Goal: Task Accomplishment & Management: Use online tool/utility

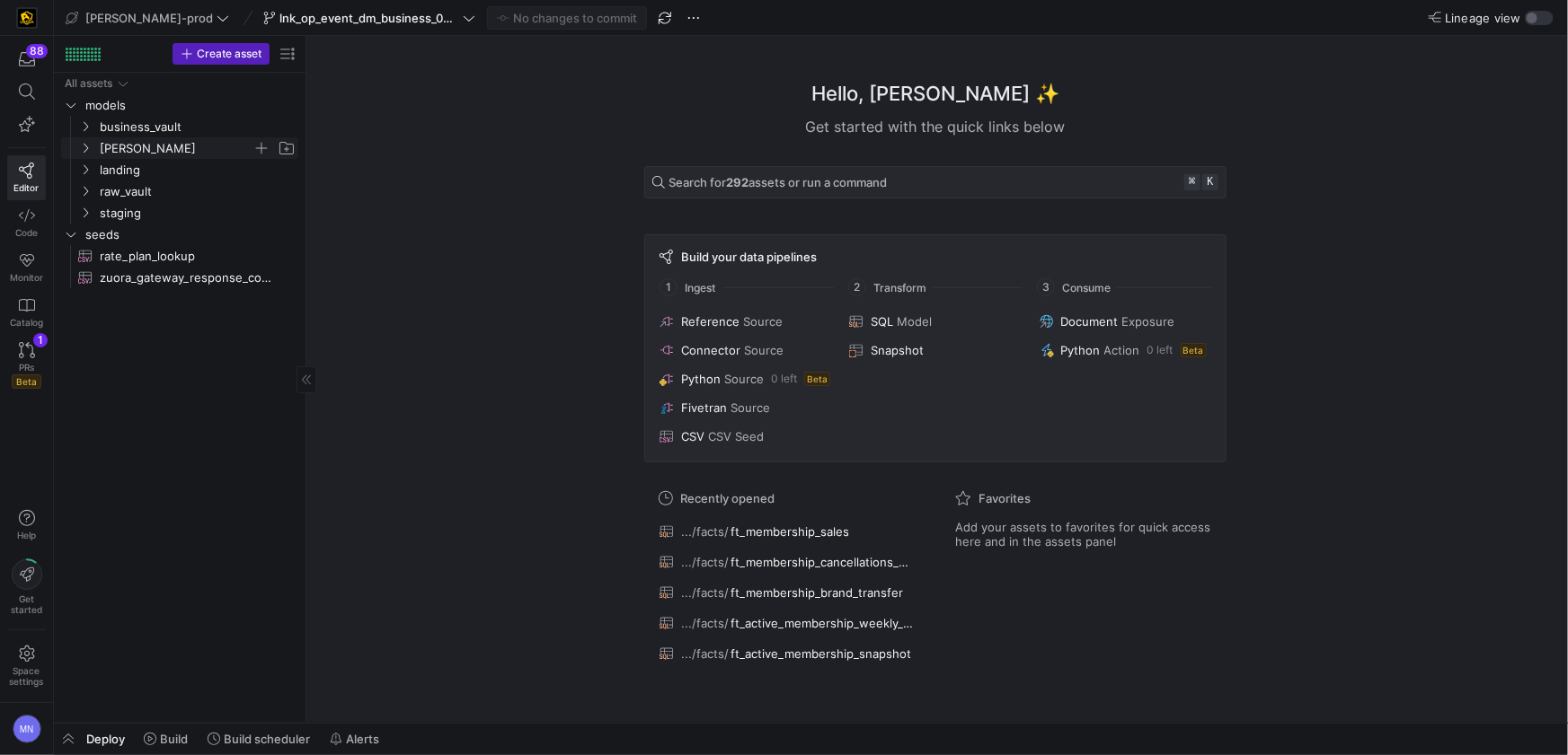
click at [92, 151] on y42-icon "Press SPACE to select this row." at bounding box center [86, 148] width 15 height 15
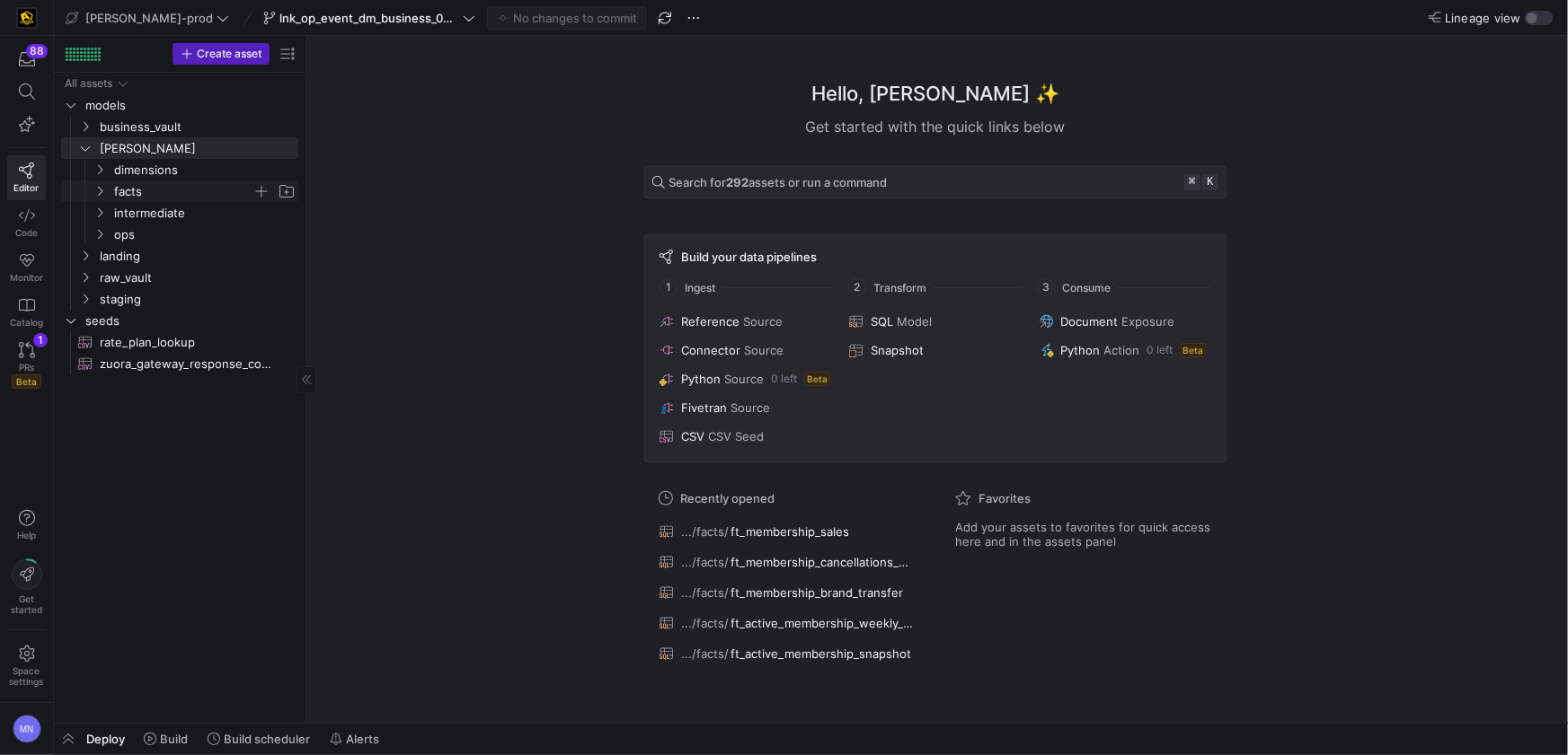
click at [105, 188] on icon "Press SPACE to select this row." at bounding box center [100, 191] width 13 height 11
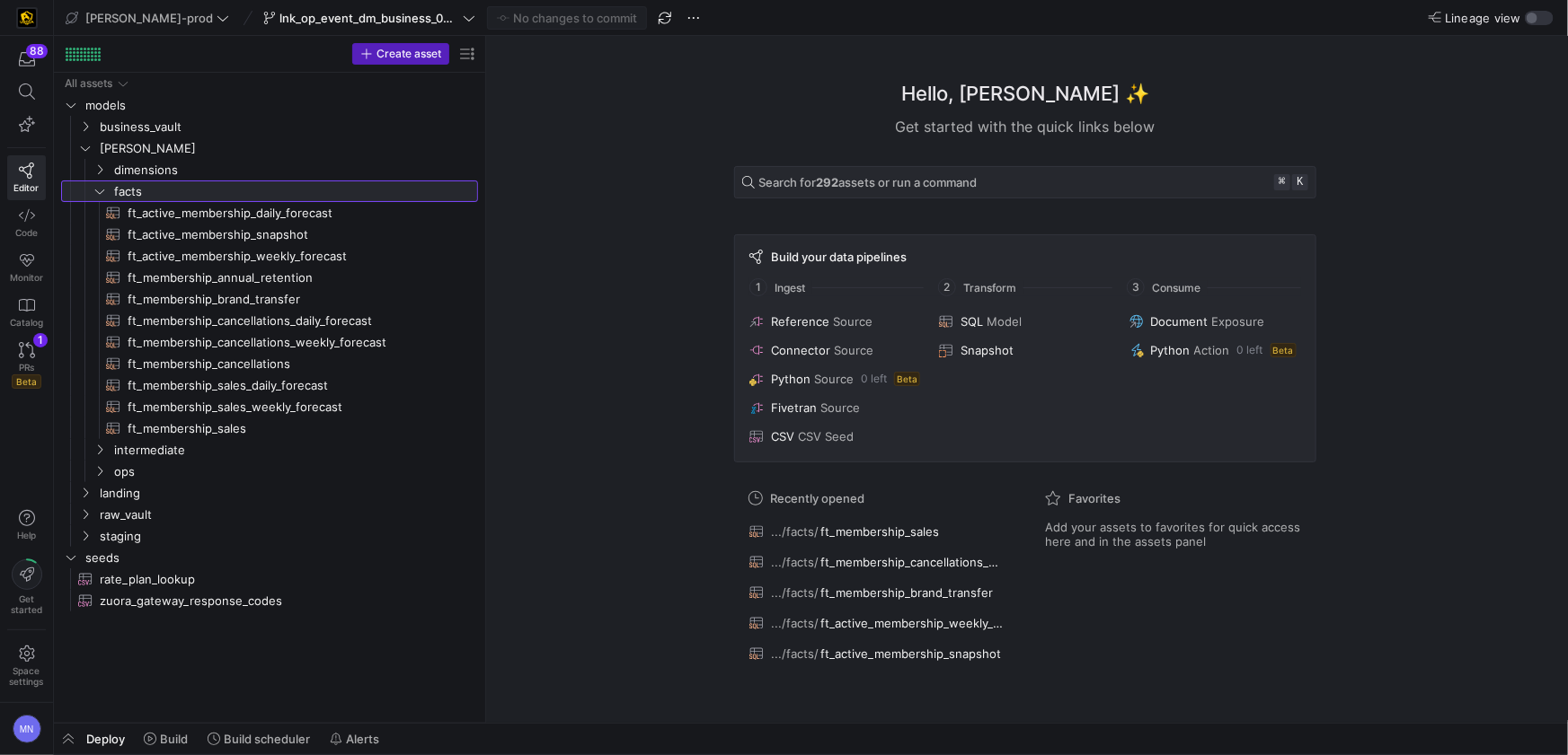
drag, startPoint x: 310, startPoint y: 253, endPoint x: 487, endPoint y: 251, distance: 177.0
click at [446, 191] on span "button" at bounding box center [441, 191] width 18 height 18
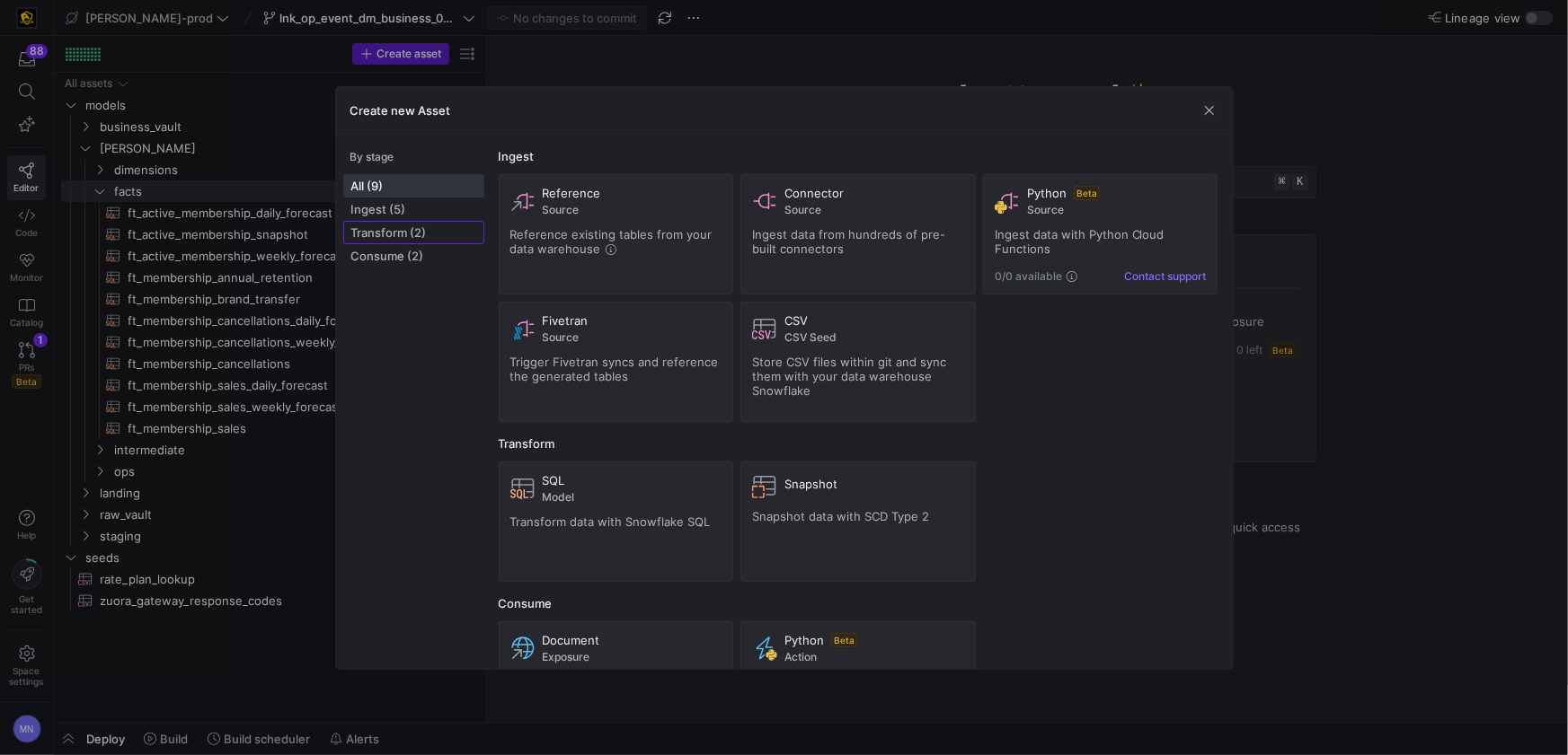
drag, startPoint x: 415, startPoint y: 233, endPoint x: 435, endPoint y: 231, distance: 20.1
click at [416, 232] on span "Transform (2)" at bounding box center [414, 233] width 125 height 15
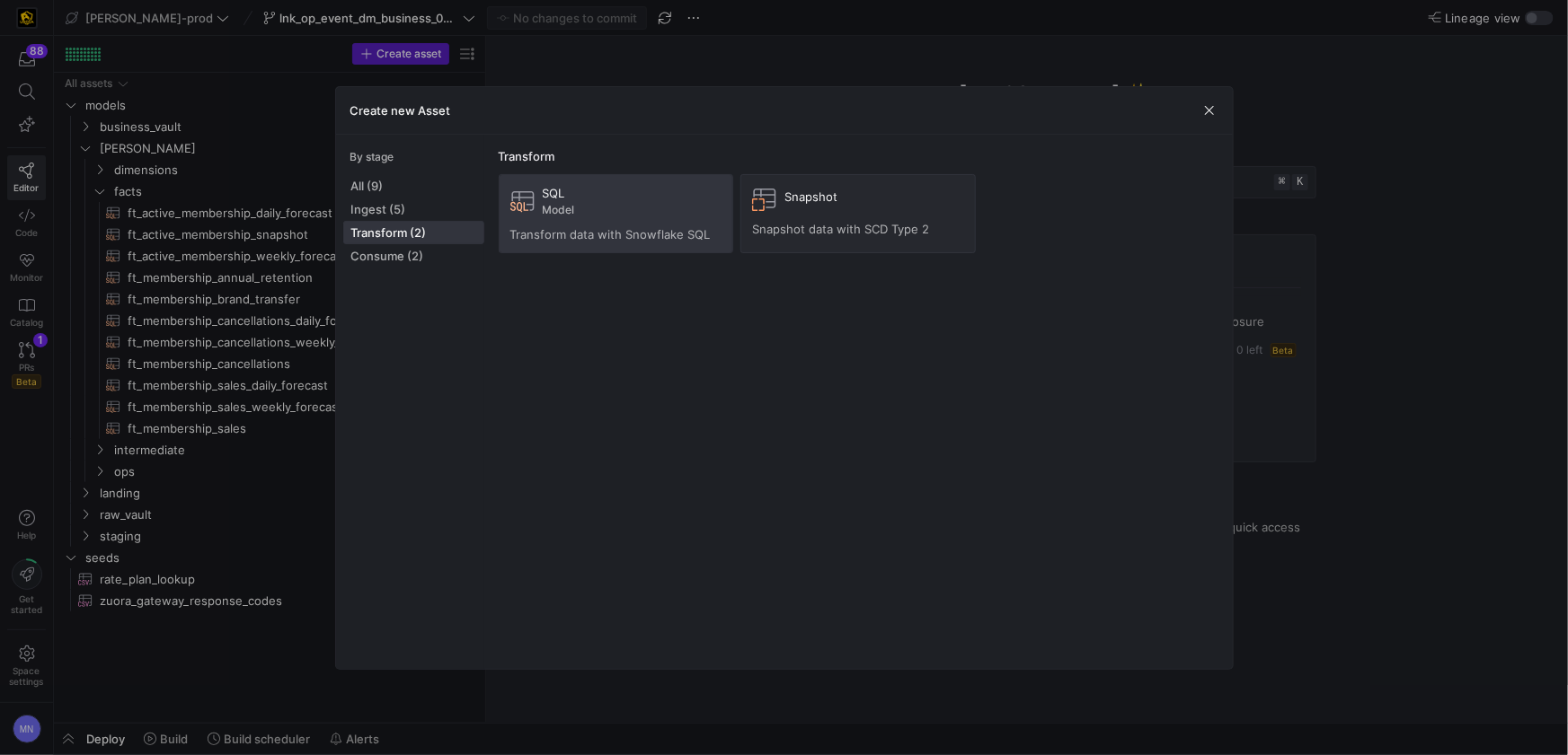
click at [581, 237] on span "Transform data with Snowflake SQL" at bounding box center [610, 235] width 200 height 15
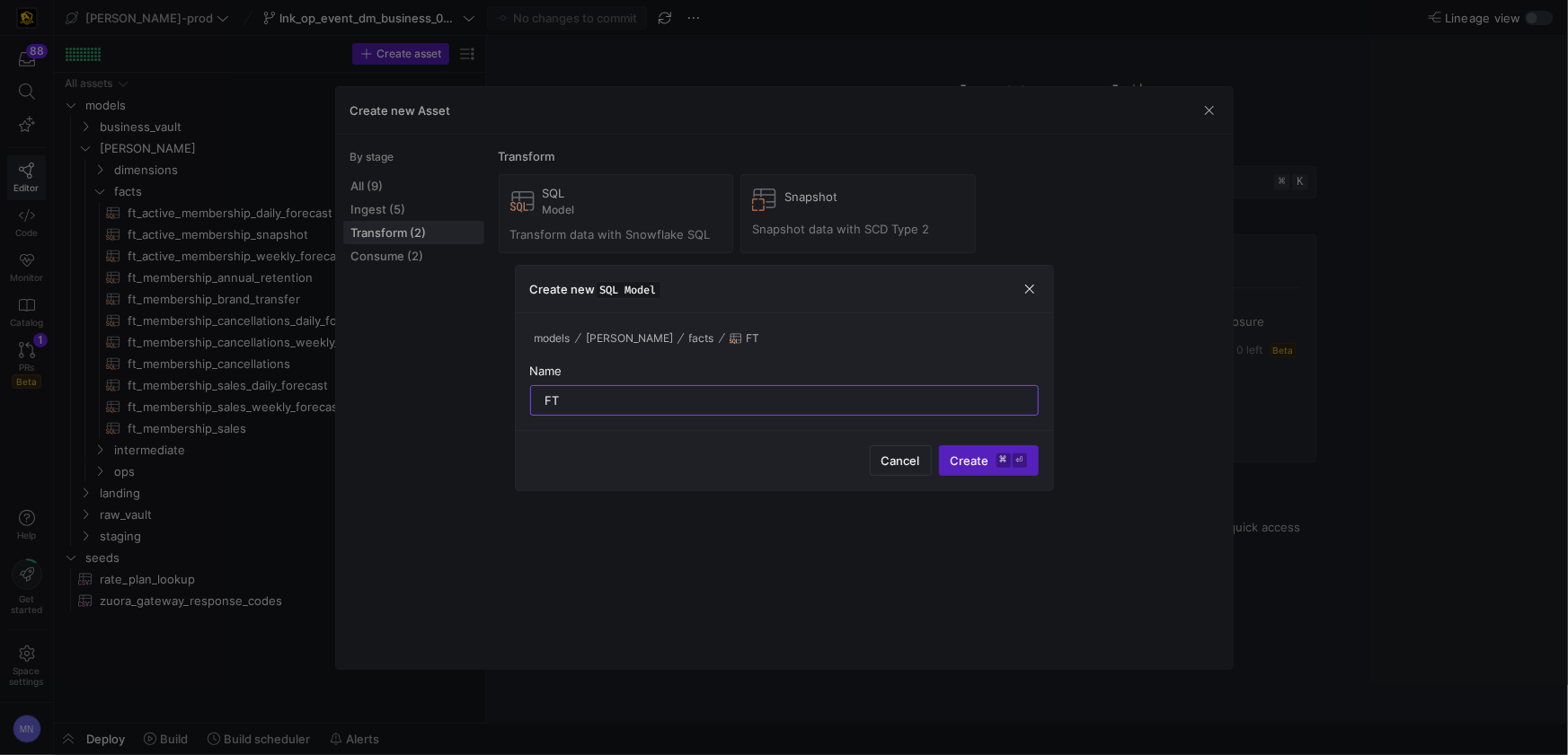
type input "F"
type input "ft_event_attendance"
click at [939, 445] on button "Create ⌘ ⏎" at bounding box center [989, 461] width 99 height 31
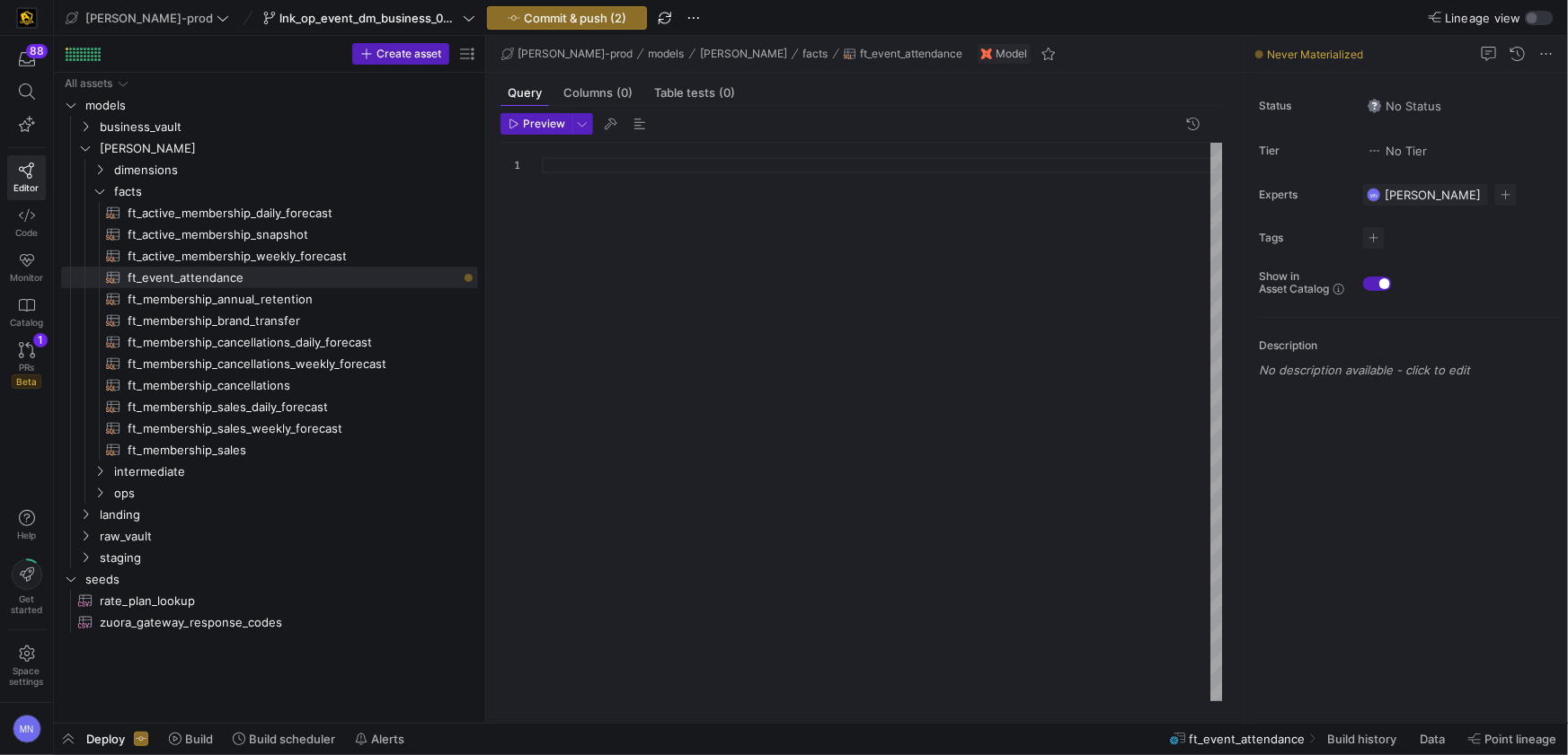
click at [733, 307] on div at bounding box center [883, 422] width 682 height 558
click at [231, 215] on span "ft_active_membership_daily_forecast​​​​​​​​​​" at bounding box center [292, 213] width 330 height 21
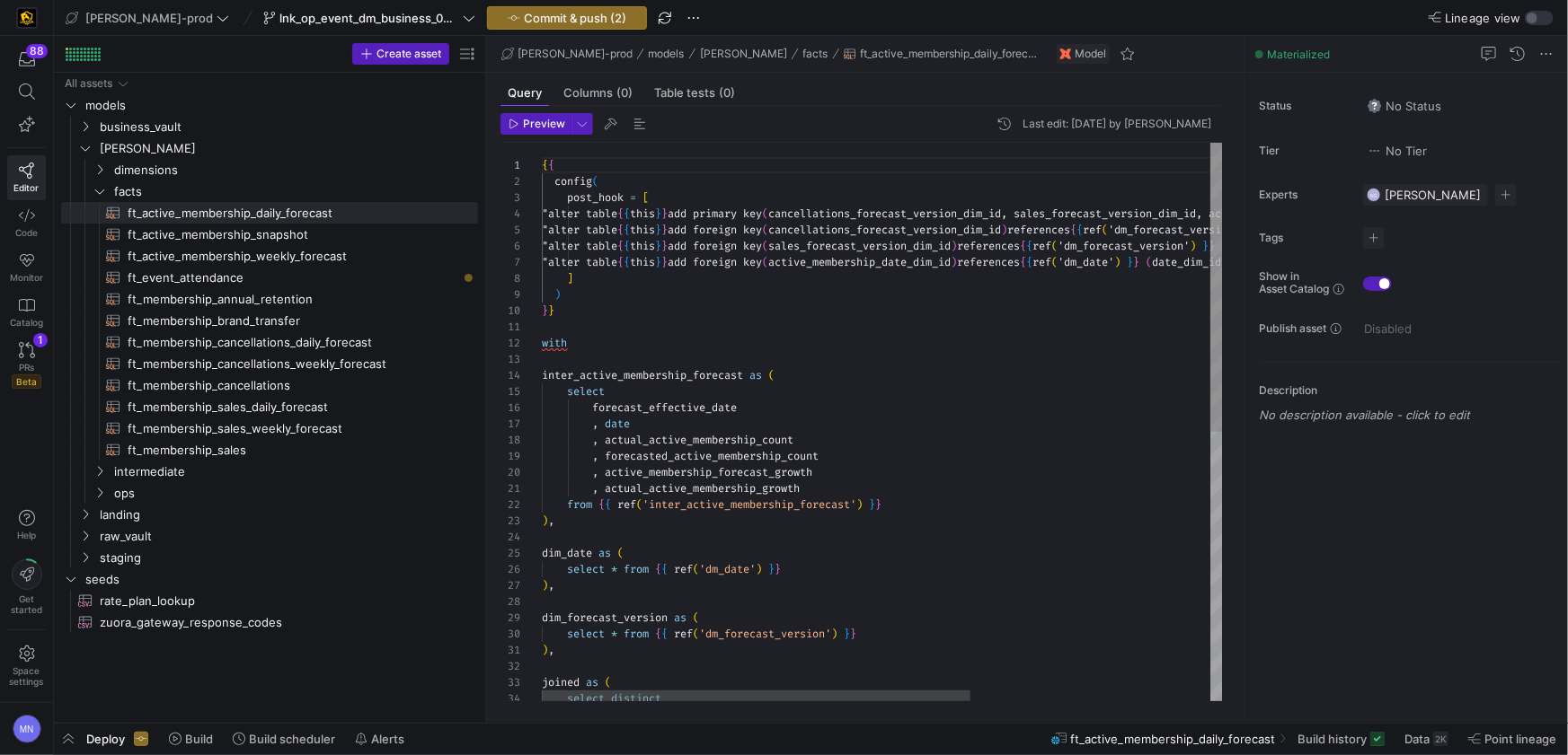
click at [775, 339] on div "{ { config ( post_hook = [ "alter table { { this } } add primary key ( cancella…" at bounding box center [1072, 680] width 1061 height 1076
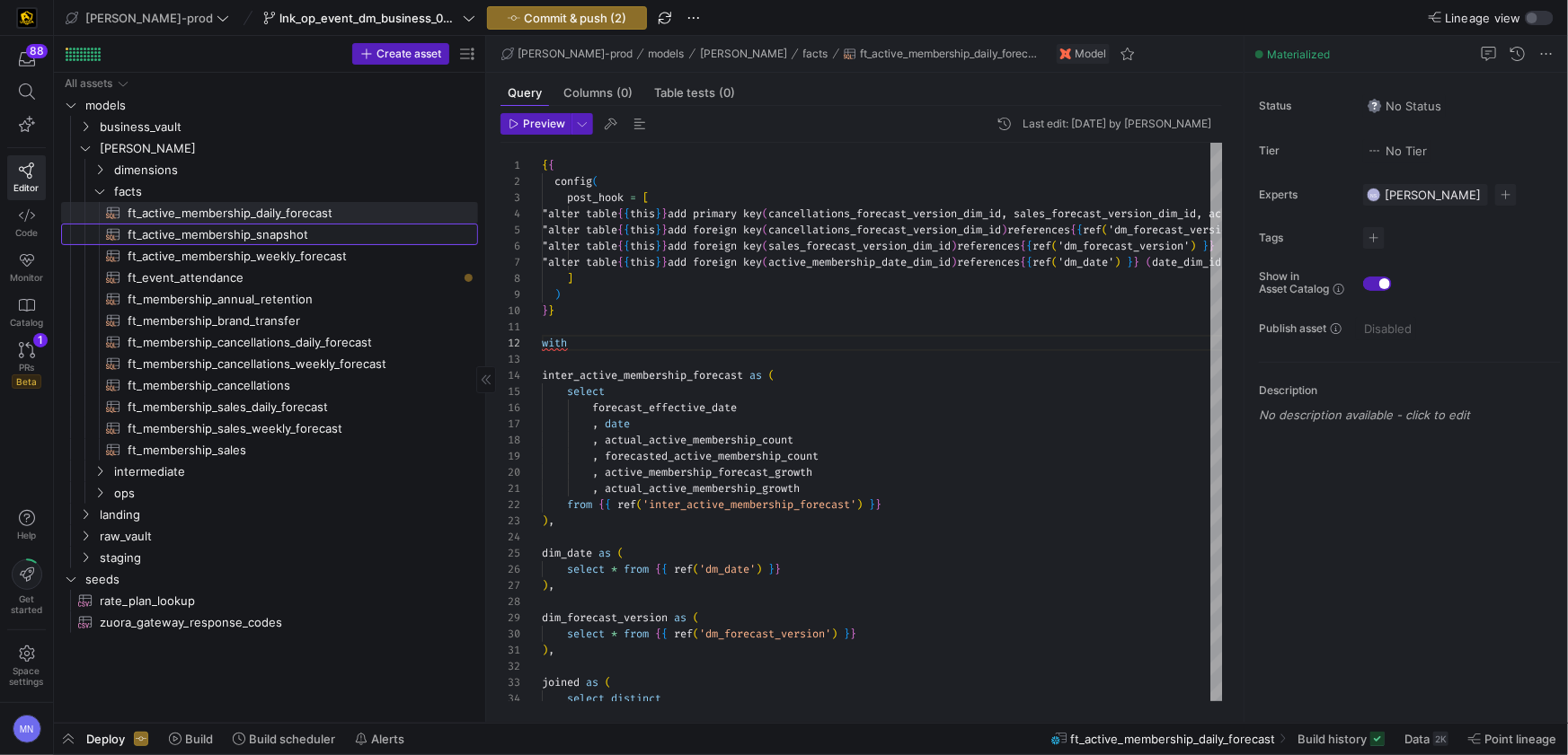
click at [196, 234] on span "ft_active_membership_snapshot​​​​​​​​​​" at bounding box center [292, 235] width 330 height 21
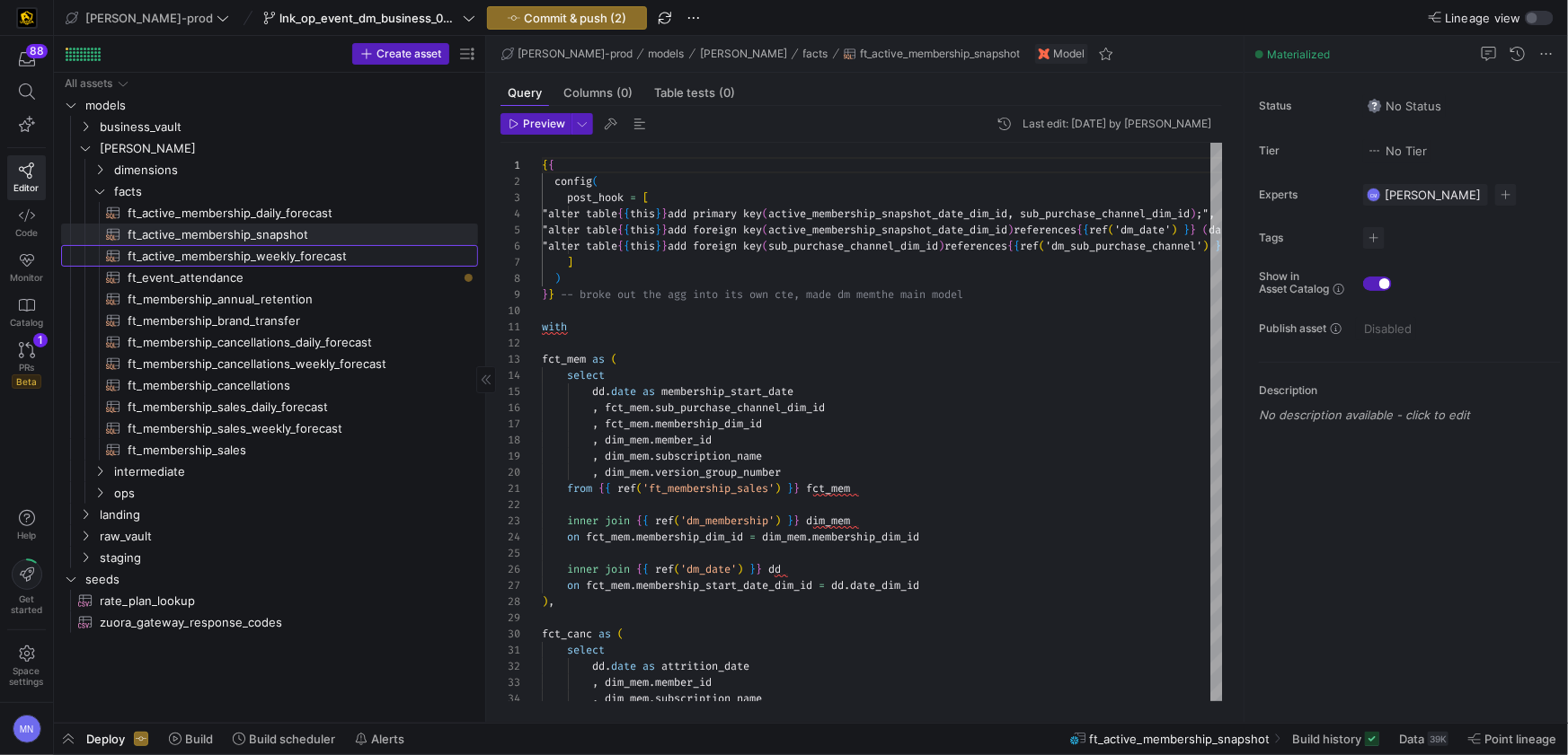
click at [220, 262] on span "ft_active_membership_weekly_forecast​​​​​​​​​​" at bounding box center [292, 256] width 330 height 21
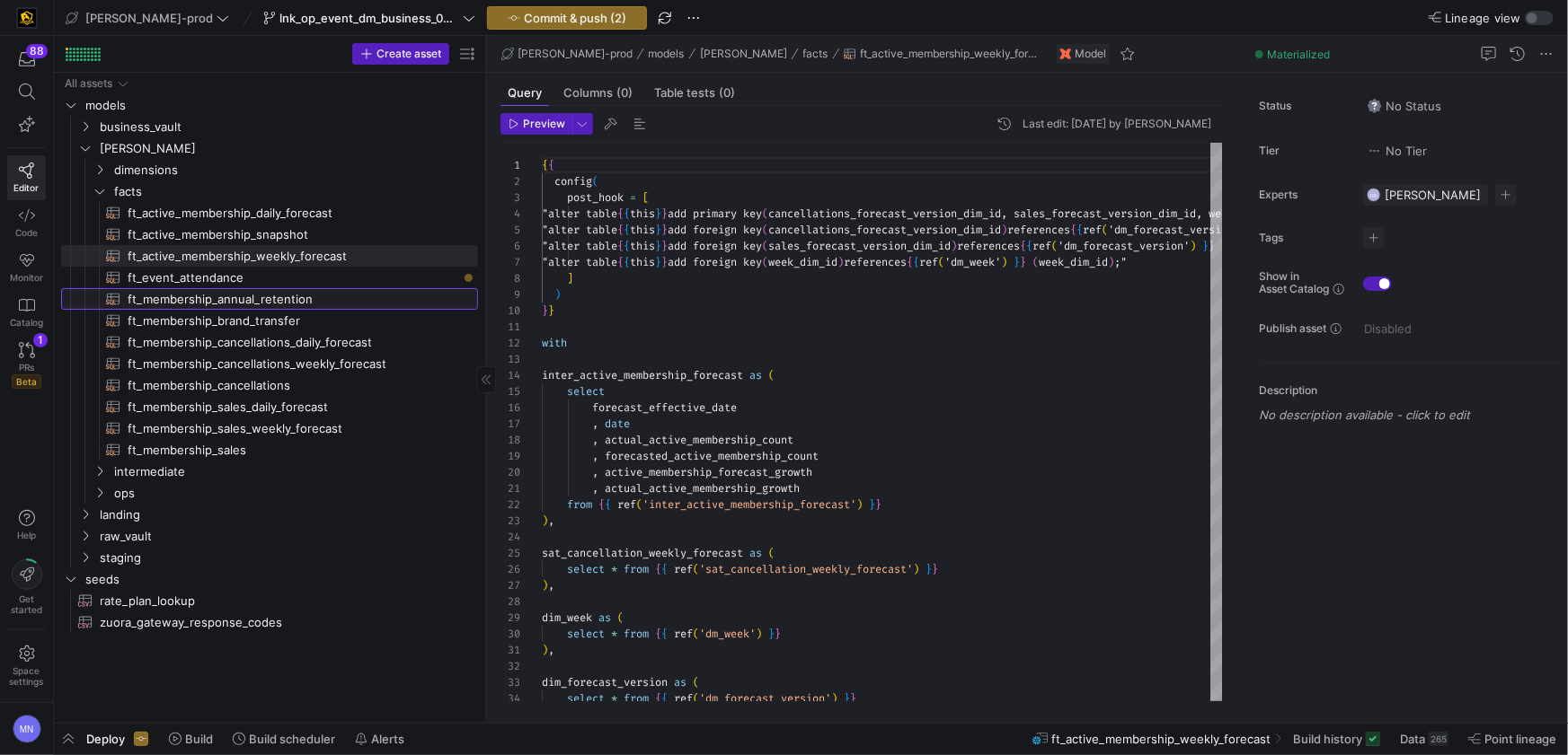
click at [235, 294] on span "ft_membership_annual_retention​​​​​​​​​​" at bounding box center [292, 300] width 330 height 21
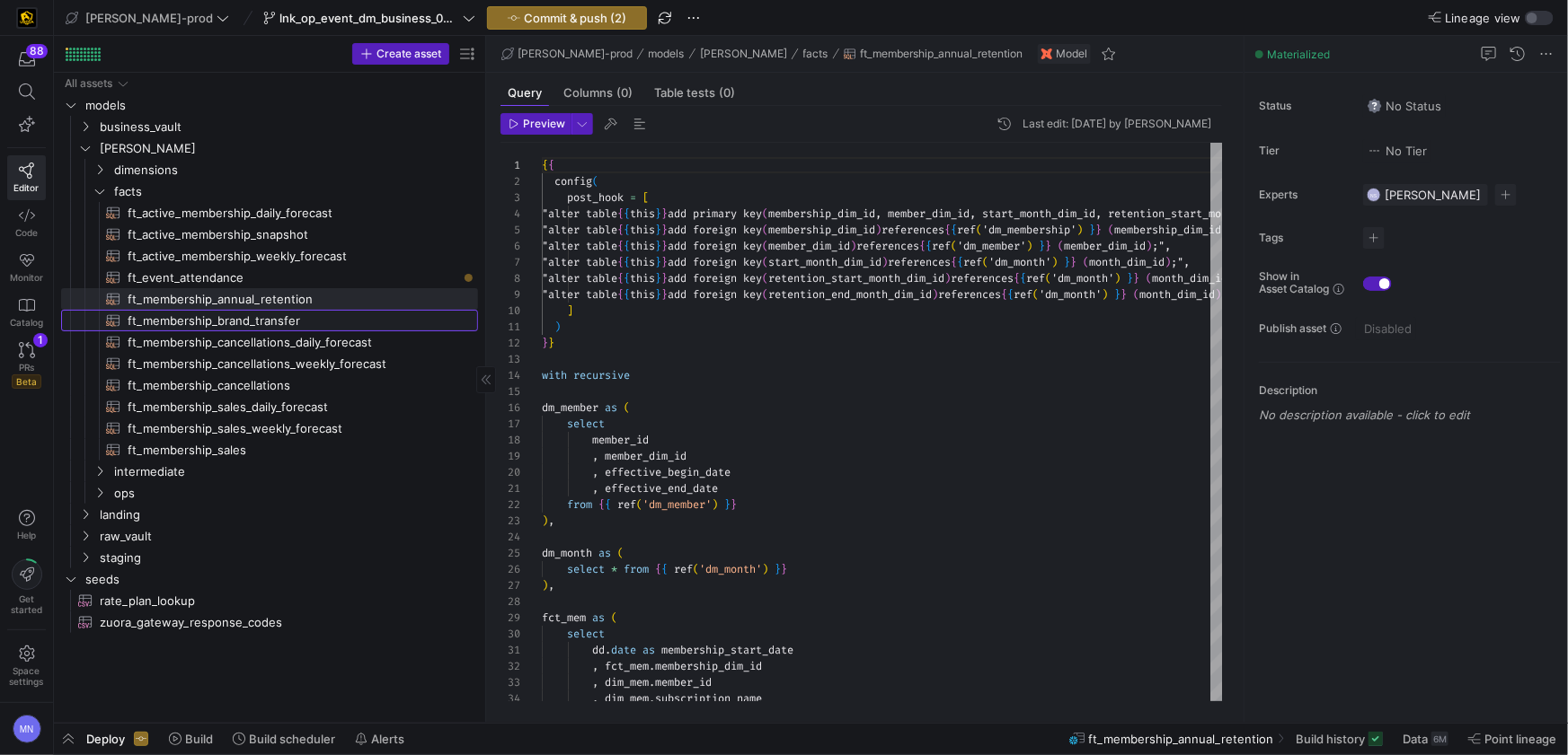
click at [231, 325] on span "ft_membership_brand_transfer​​​​​​​​​​" at bounding box center [292, 321] width 330 height 21
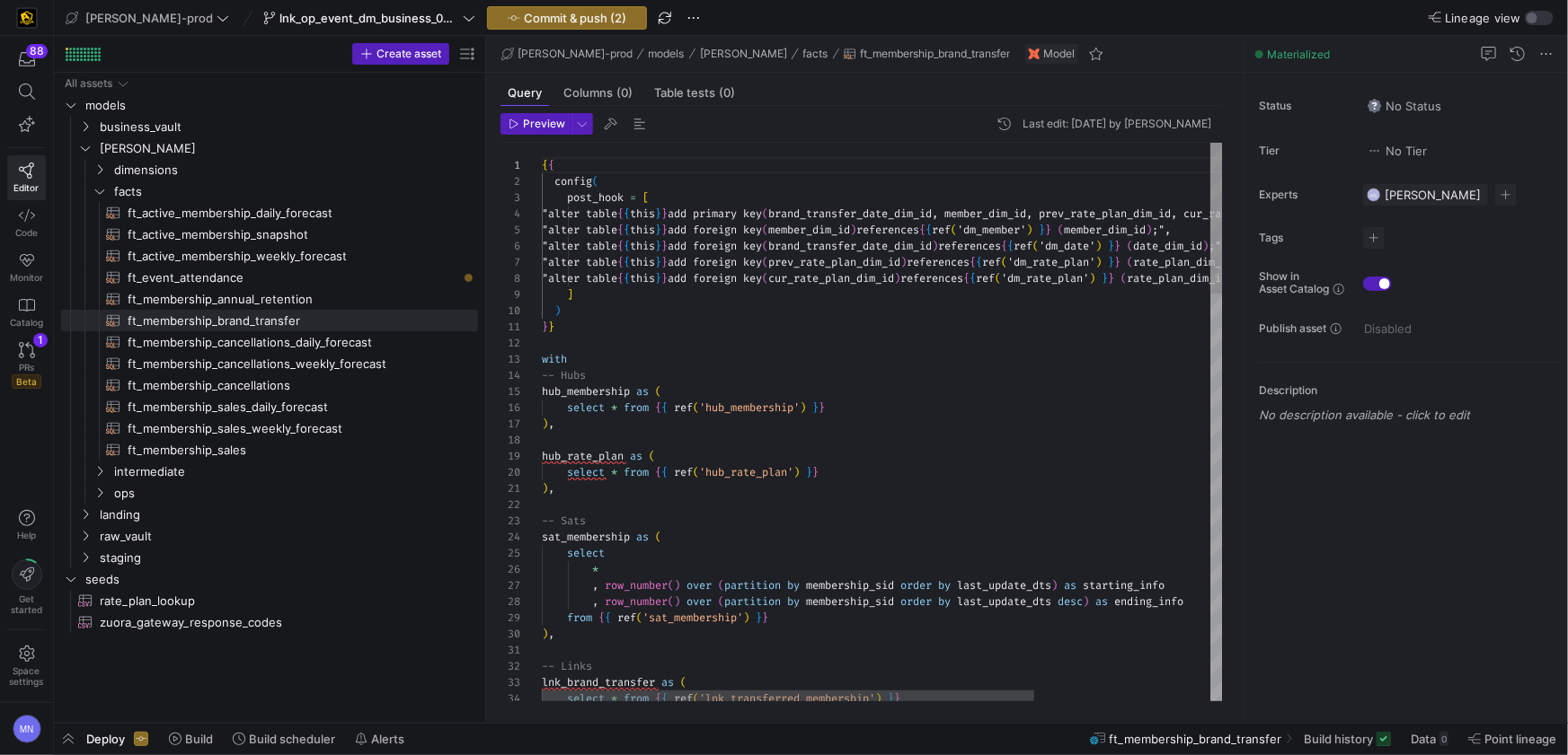
type textarea "}} with -- Hubs hub_membership as ( select * from {{ ref('hub_membership') }} )…"
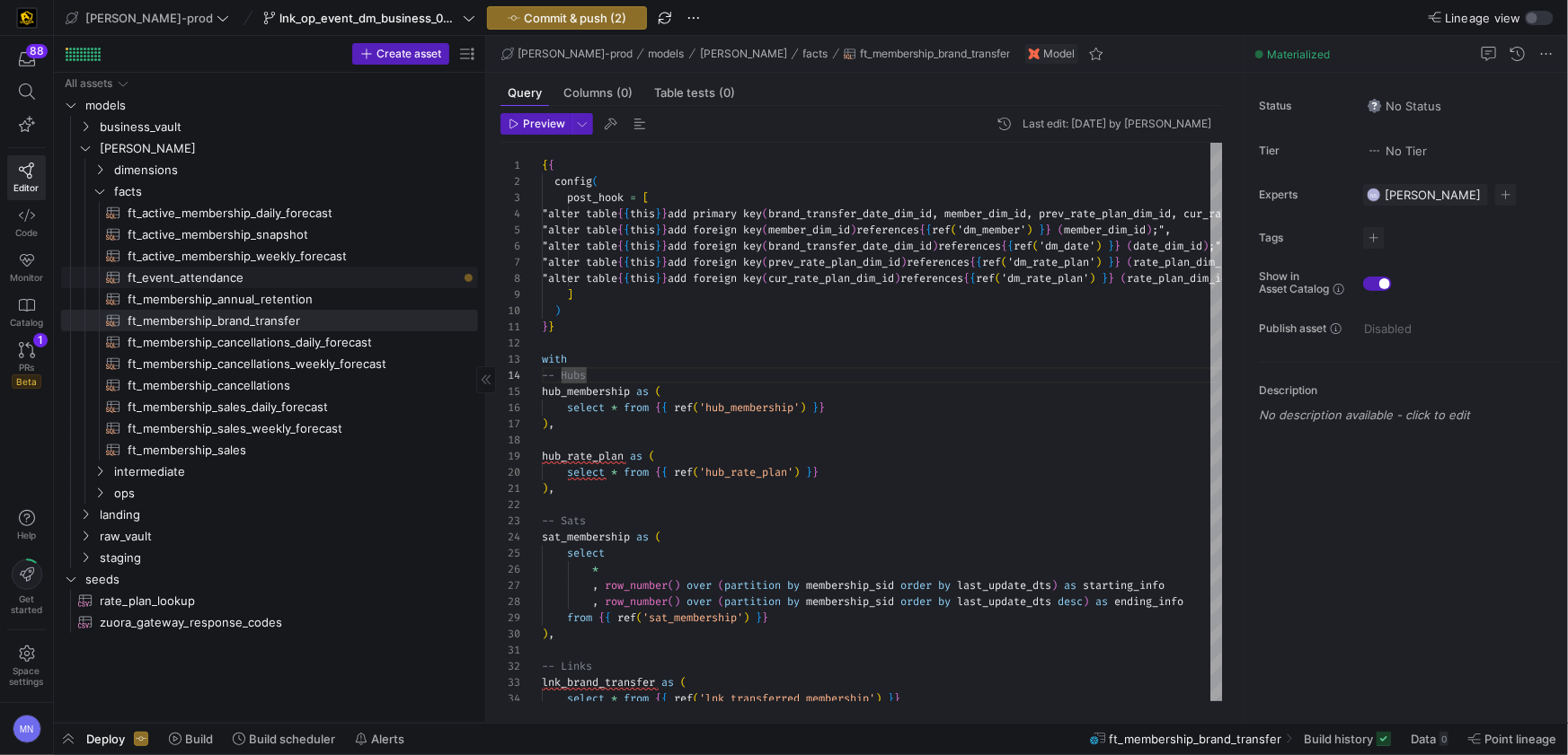
drag, startPoint x: 190, startPoint y: 280, endPoint x: 183, endPoint y: 288, distance: 10.6
click at [191, 280] on span "ft_event_attendance​​​​​​​​​​" at bounding box center [292, 278] width 330 height 21
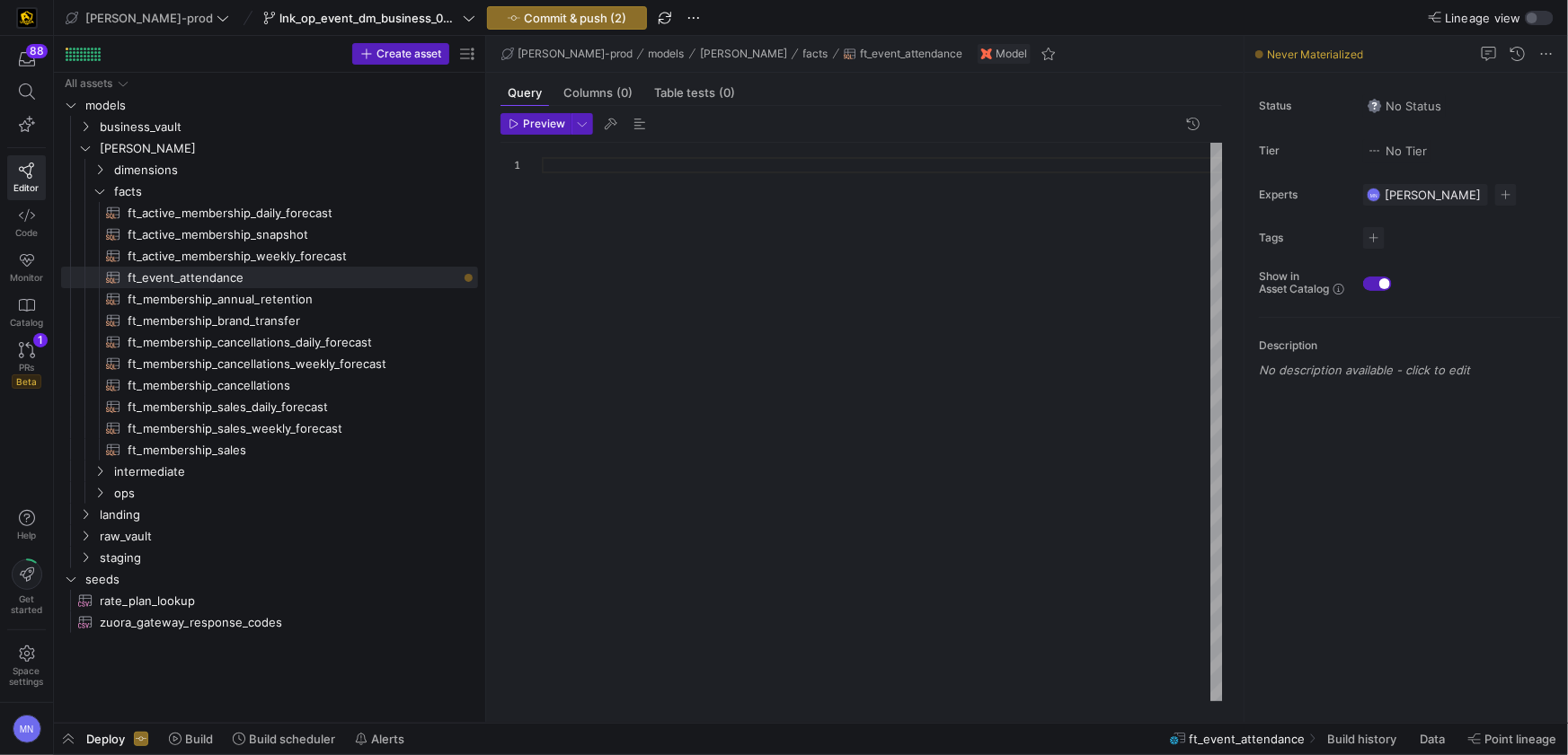
click at [869, 329] on div at bounding box center [883, 422] width 682 height 558
type textarea ", member_dim_id , prev_rate_plan_dim_id , cur_rate_plan_dim_id , membership_bra…"
